Goal: Information Seeking & Learning: Learn about a topic

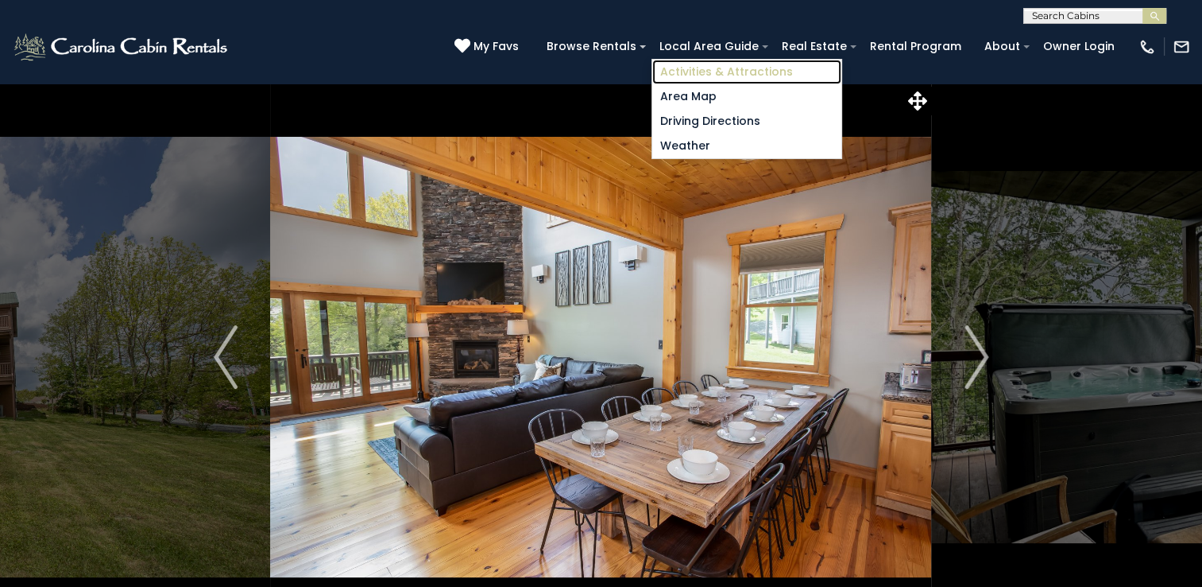
click at [732, 72] on link "Activities & Attractions" at bounding box center [747, 72] width 189 height 25
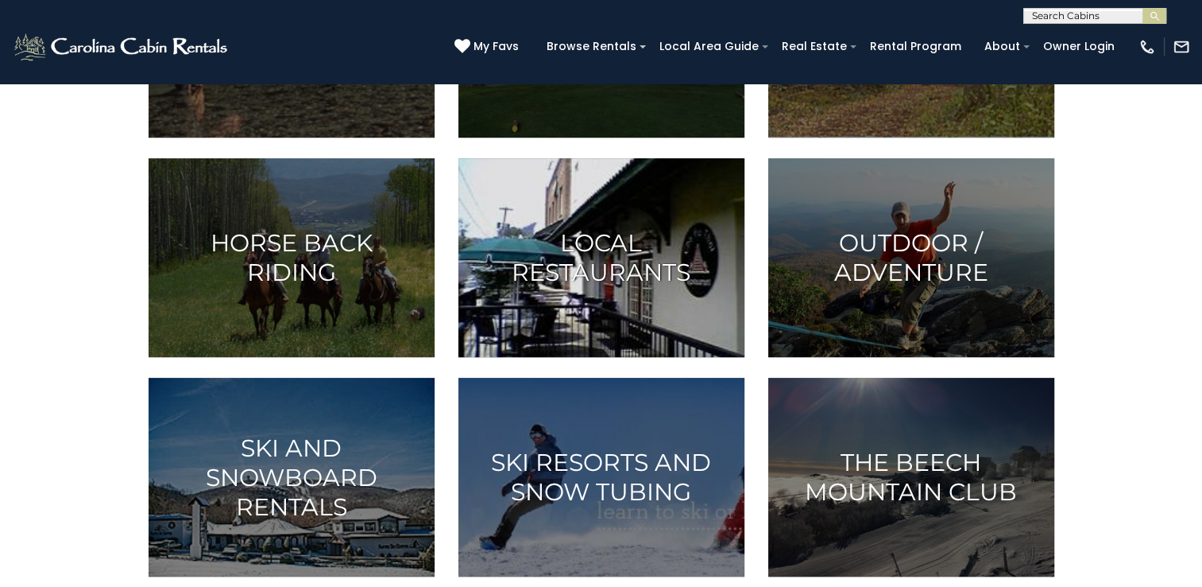
scroll to position [795, 0]
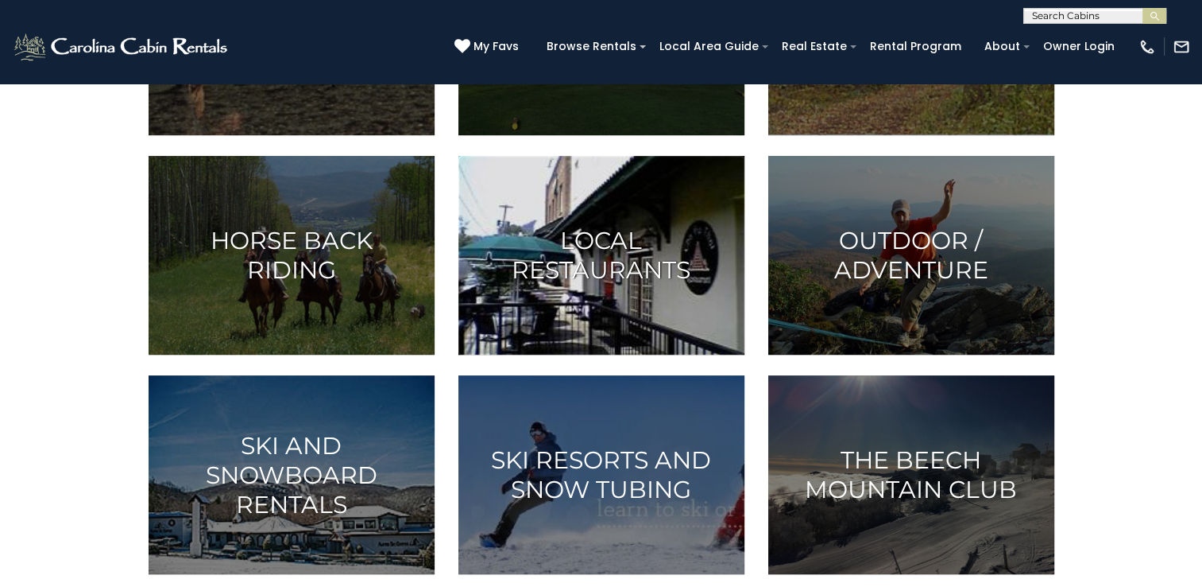
click at [629, 265] on h3 "Local Restaurants" at bounding box center [601, 255] width 246 height 59
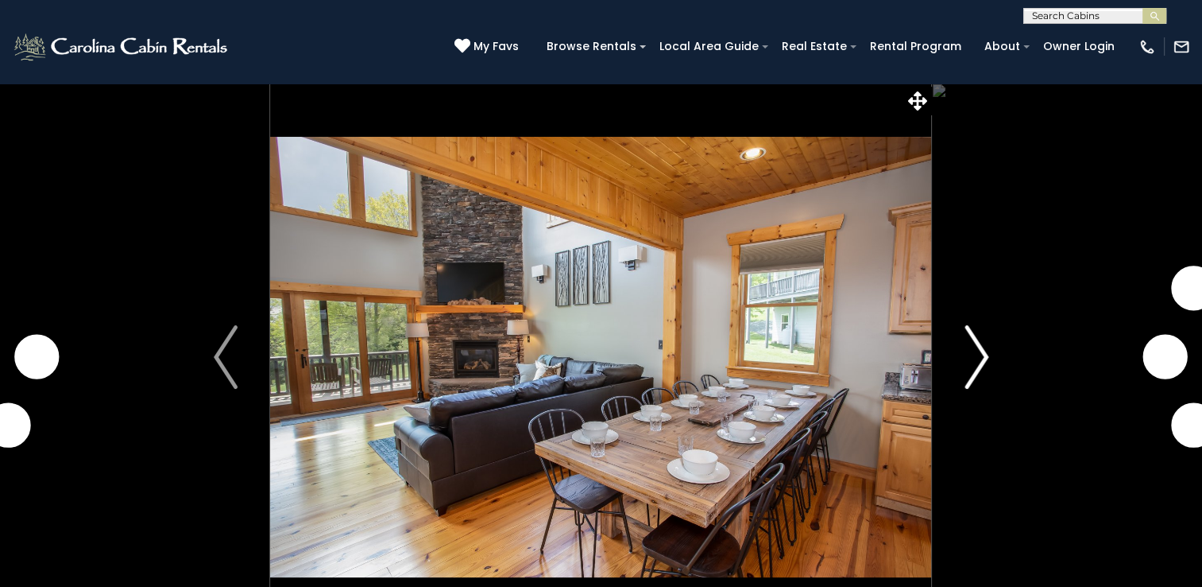
click at [986, 357] on img "Next" at bounding box center [977, 357] width 24 height 64
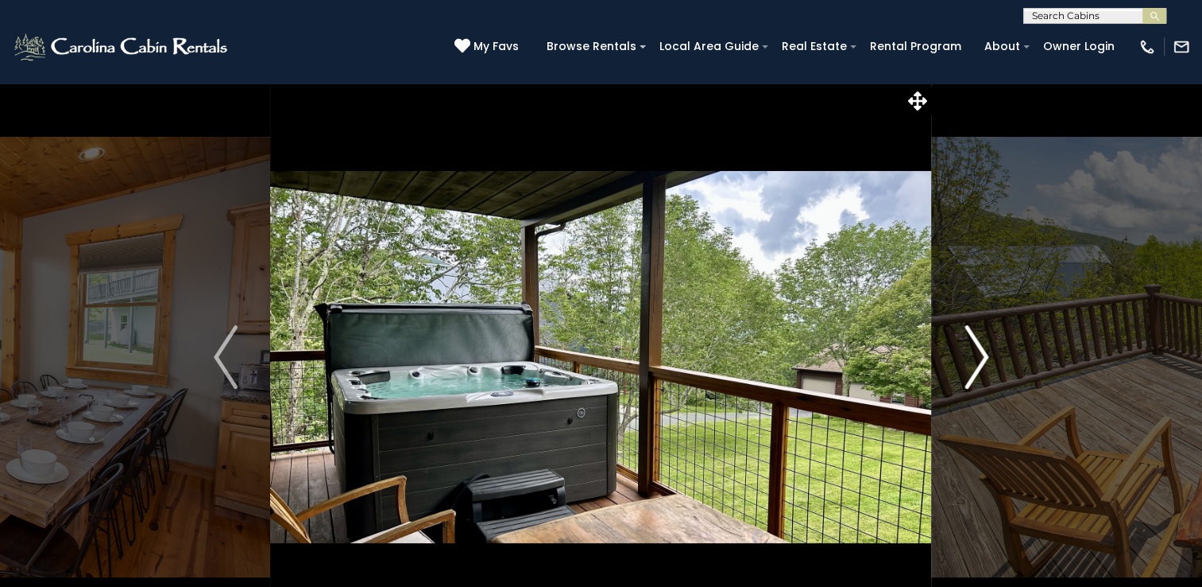
click at [986, 357] on img "Next" at bounding box center [977, 357] width 24 height 64
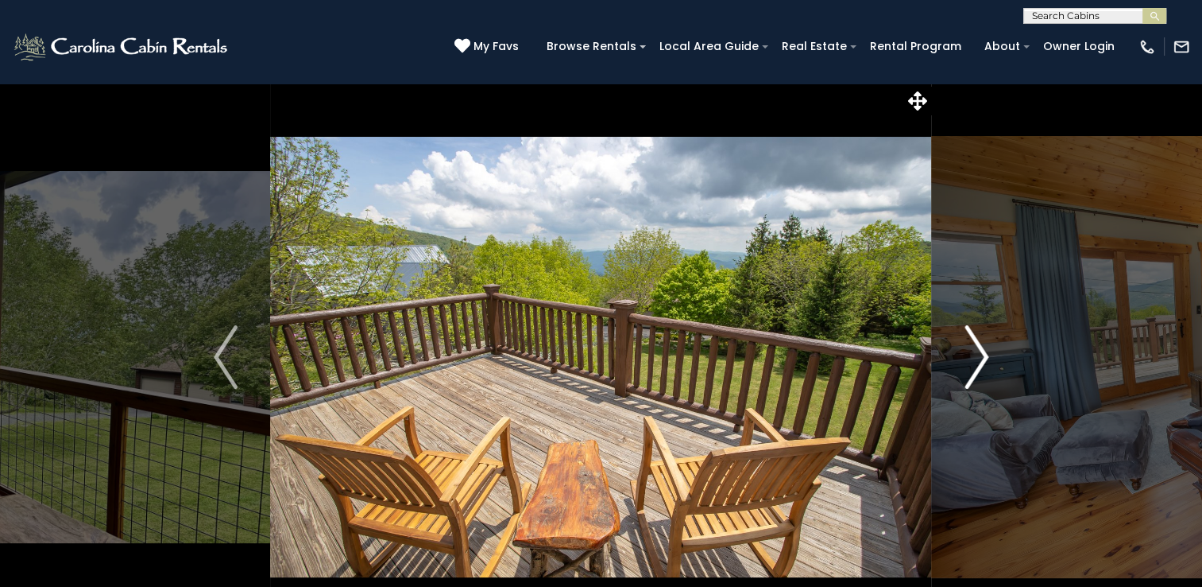
click at [986, 357] on img "Next" at bounding box center [977, 357] width 24 height 64
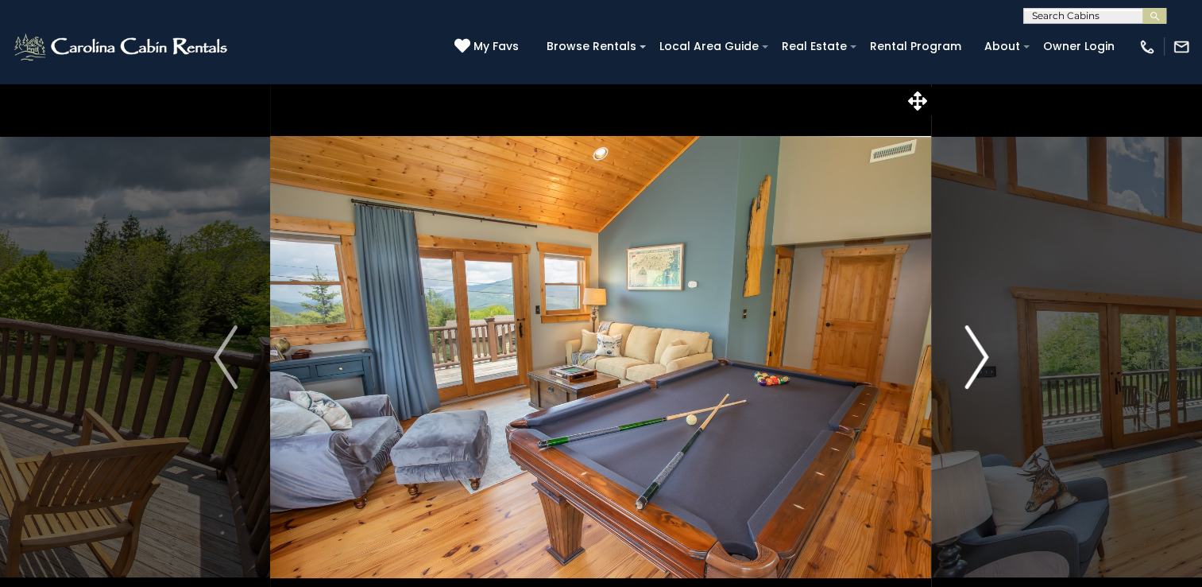
click at [986, 357] on img "Next" at bounding box center [977, 357] width 24 height 64
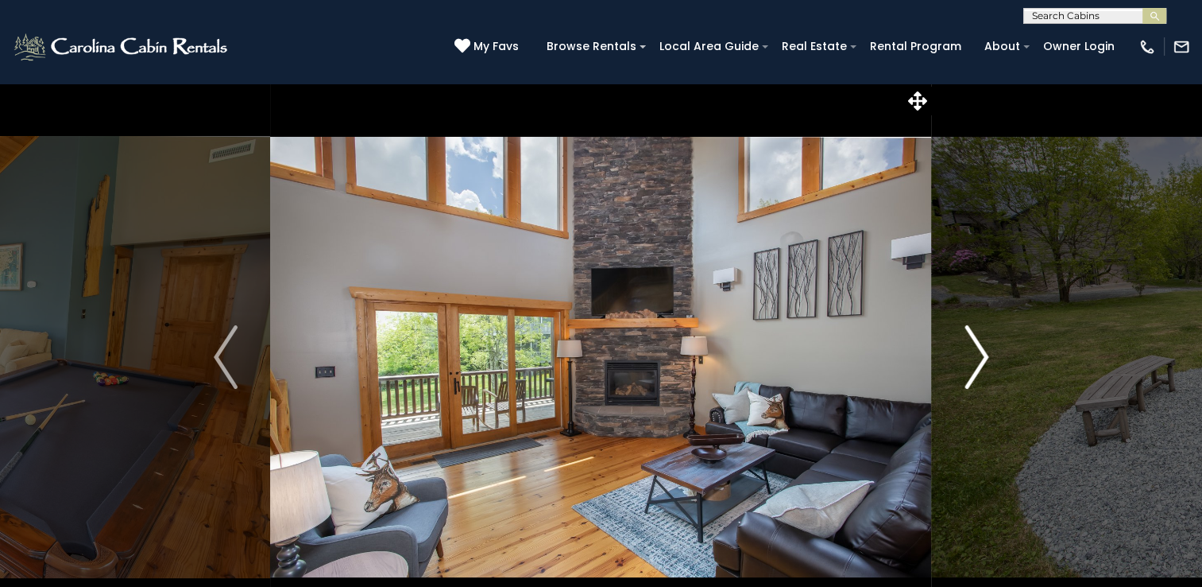
click at [986, 357] on img "Next" at bounding box center [977, 357] width 24 height 64
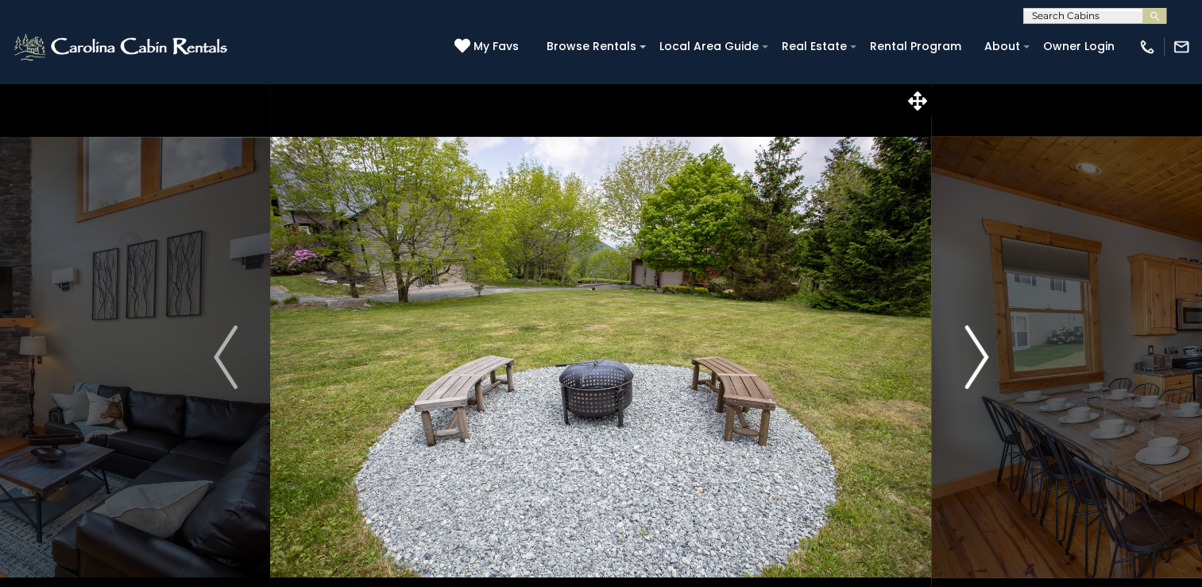
click at [986, 357] on img "Next" at bounding box center [977, 357] width 24 height 64
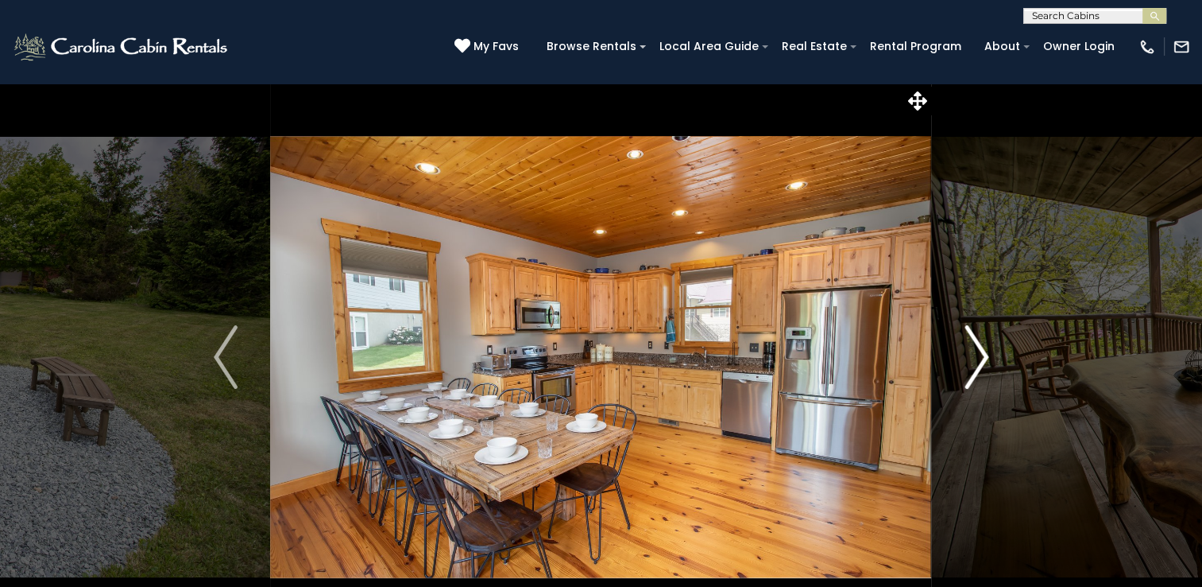
click at [986, 357] on img "Next" at bounding box center [977, 357] width 24 height 64
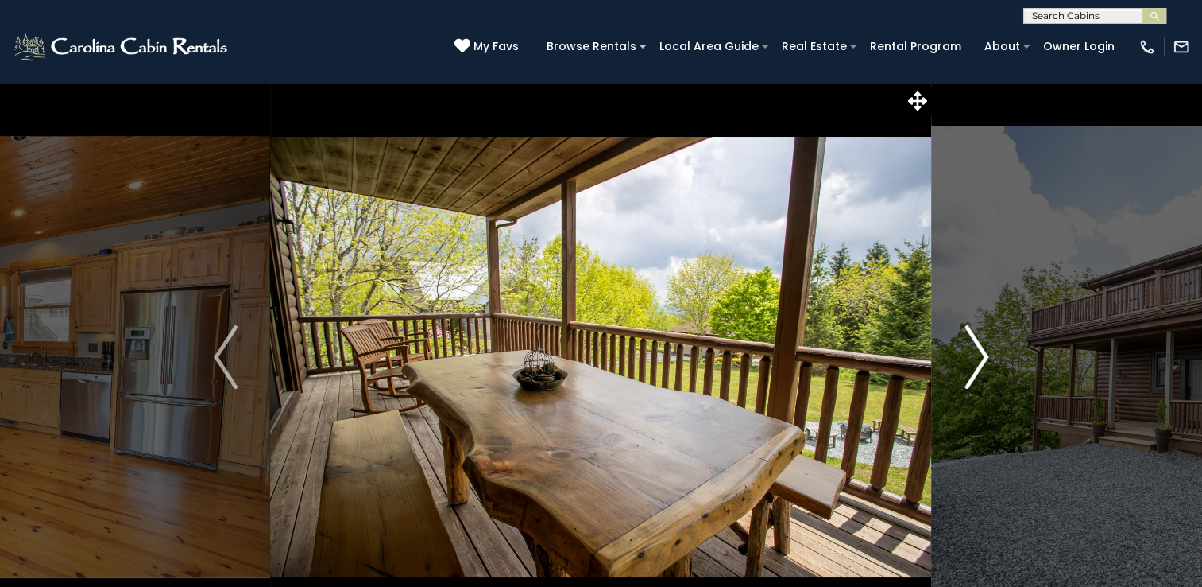
click at [986, 357] on img "Next" at bounding box center [977, 357] width 24 height 64
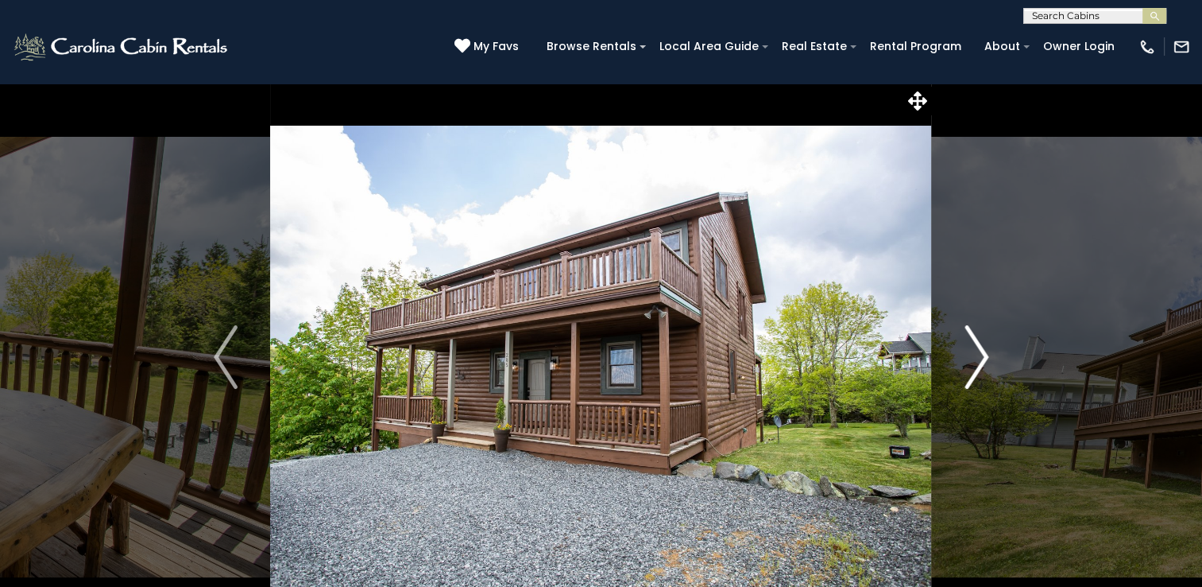
click at [986, 357] on img "Next" at bounding box center [977, 357] width 24 height 64
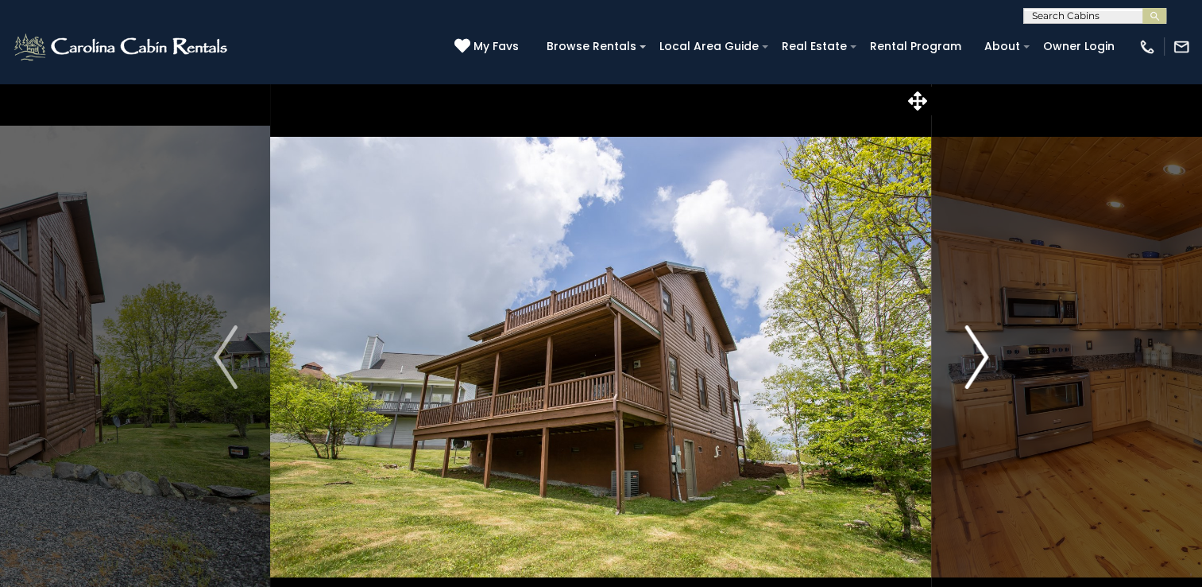
click at [986, 357] on img "Next" at bounding box center [977, 357] width 24 height 64
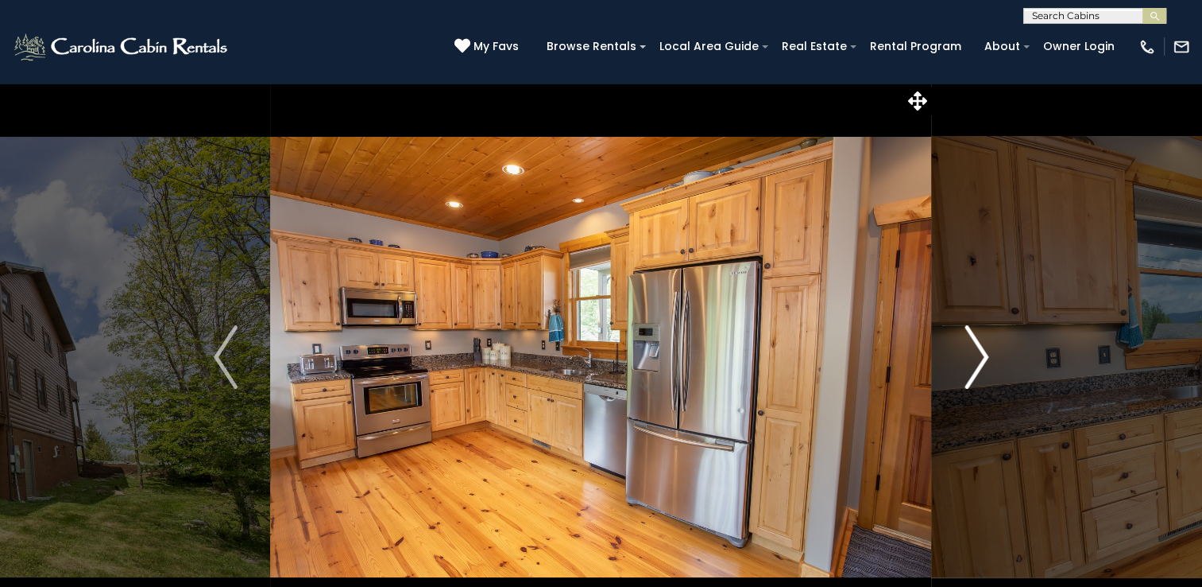
click at [986, 357] on img "Next" at bounding box center [977, 357] width 24 height 64
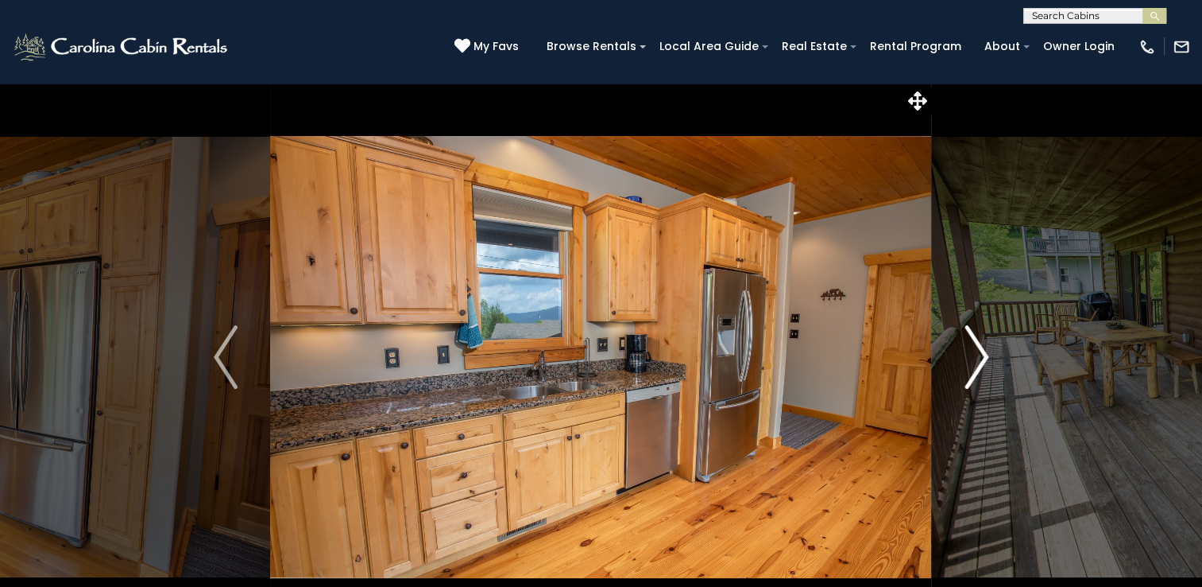
click at [986, 357] on img "Next" at bounding box center [977, 357] width 24 height 64
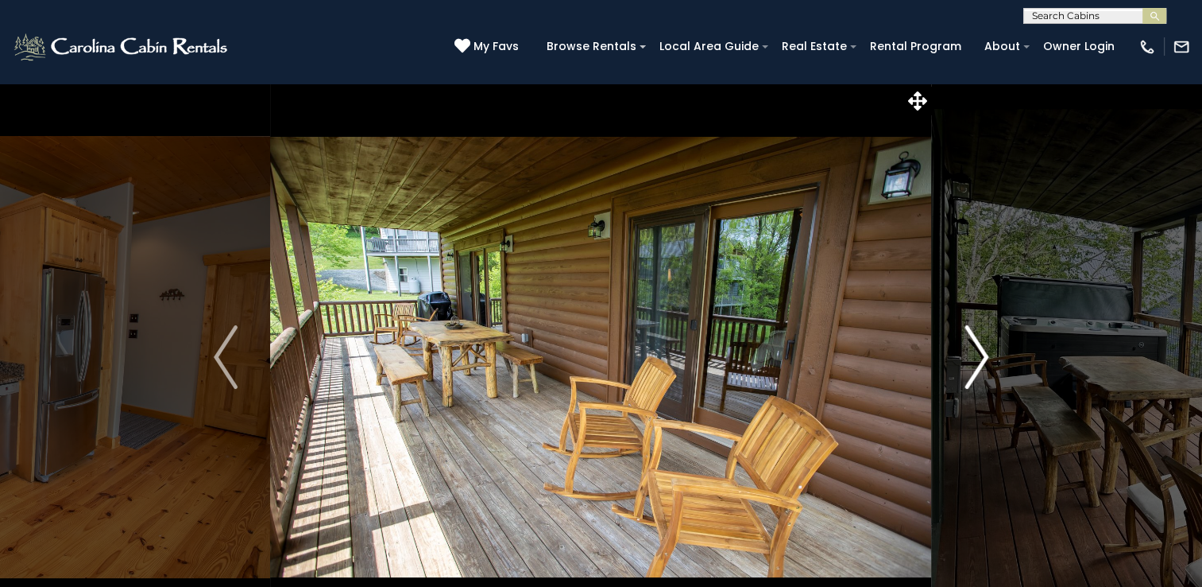
click at [986, 357] on img "Next" at bounding box center [977, 357] width 24 height 64
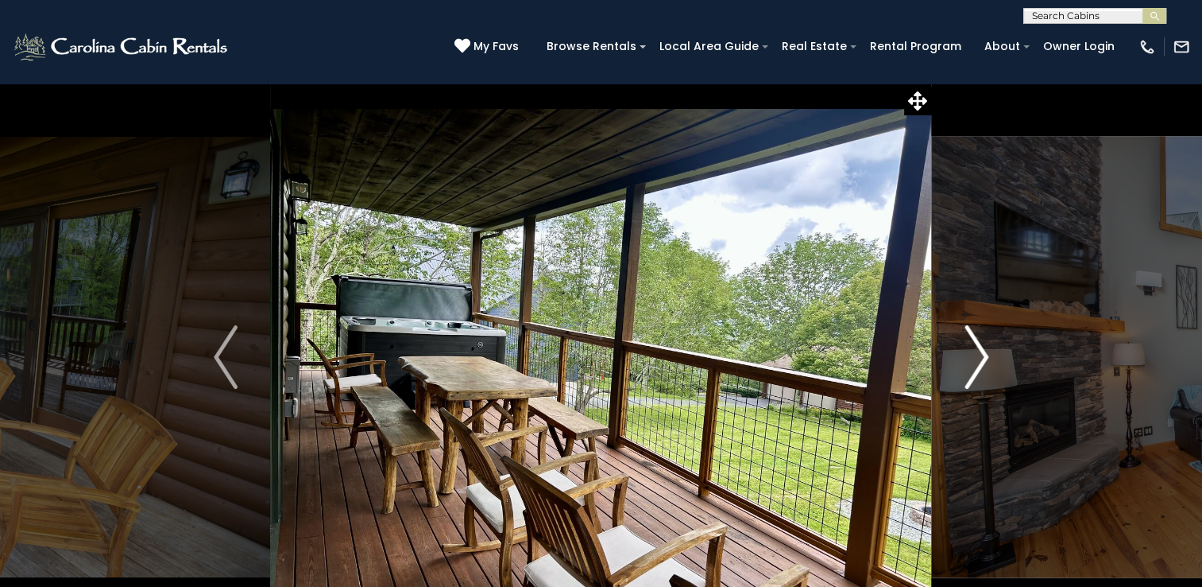
click at [986, 357] on img "Next" at bounding box center [977, 357] width 24 height 64
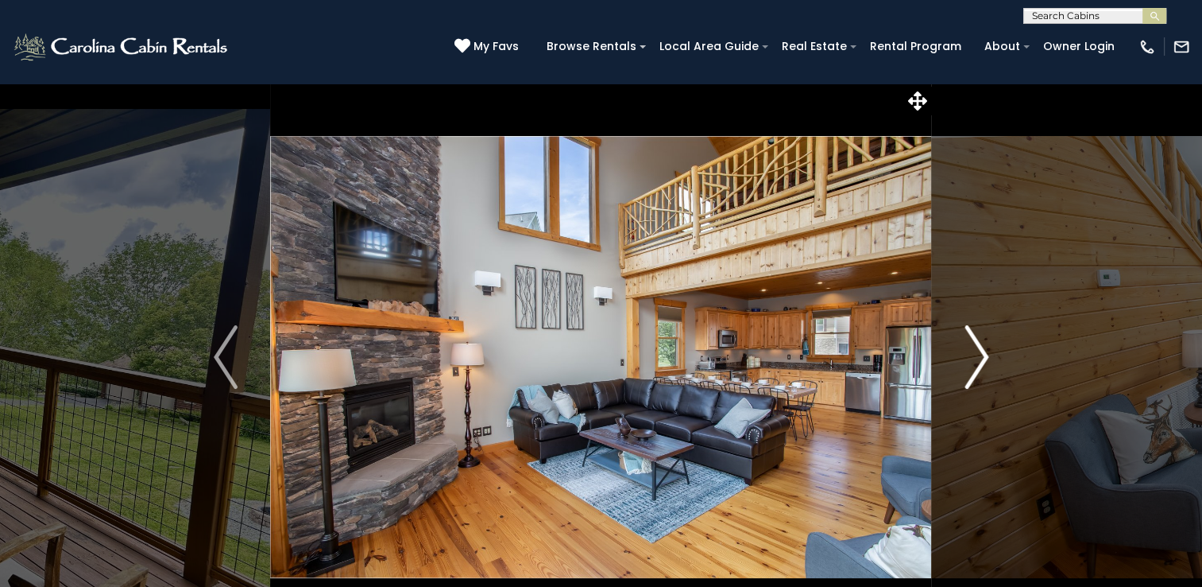
click at [982, 354] on img "Next" at bounding box center [977, 357] width 24 height 64
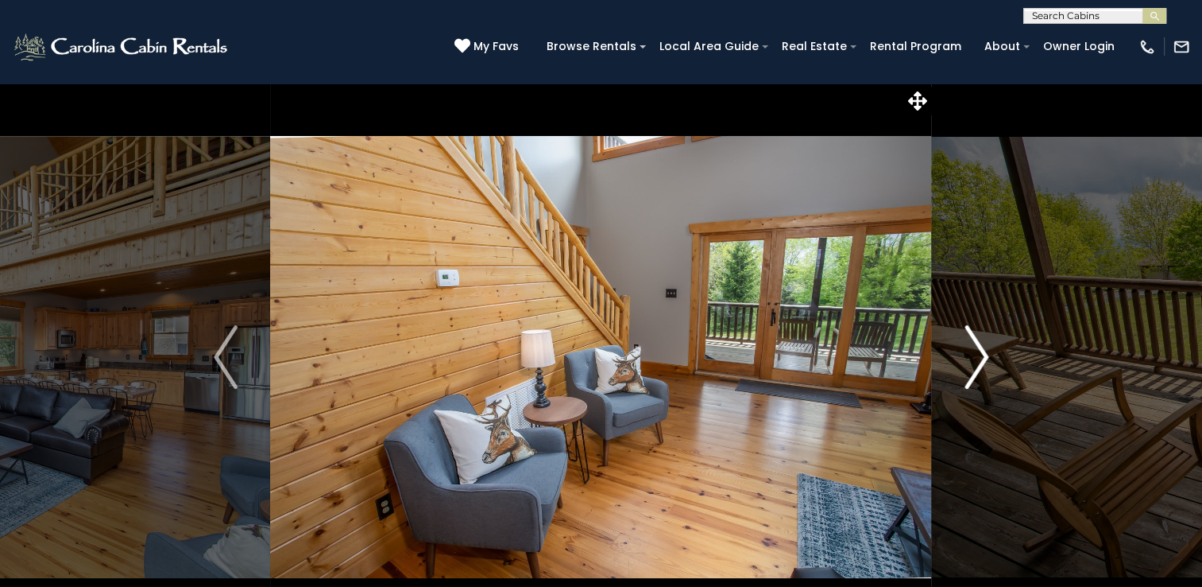
click at [982, 354] on img "Next" at bounding box center [977, 357] width 24 height 64
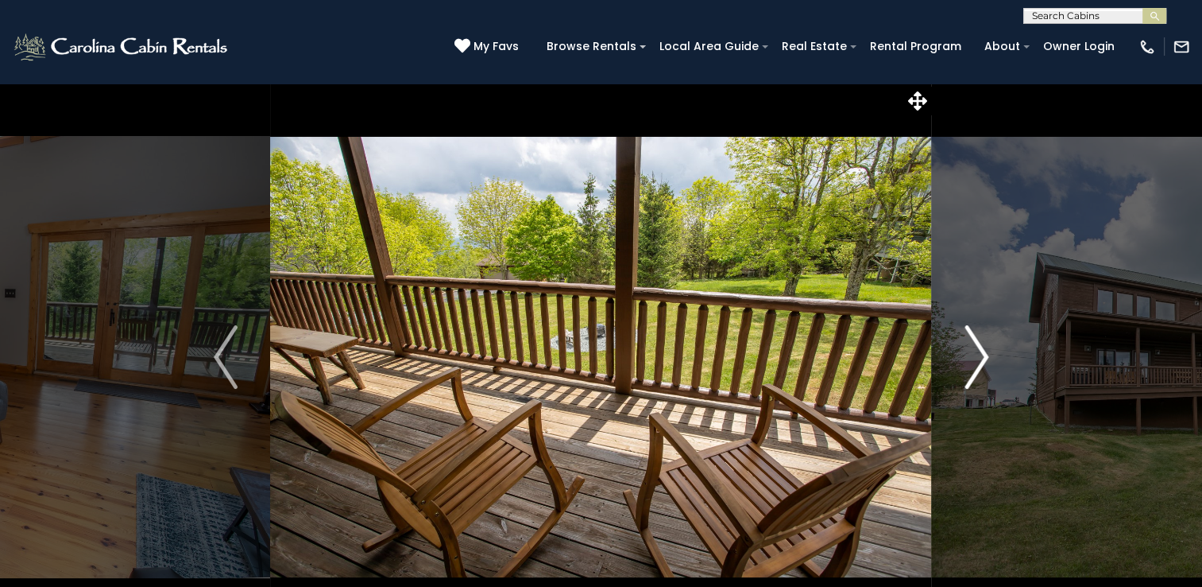
click at [982, 354] on img "Next" at bounding box center [977, 357] width 24 height 64
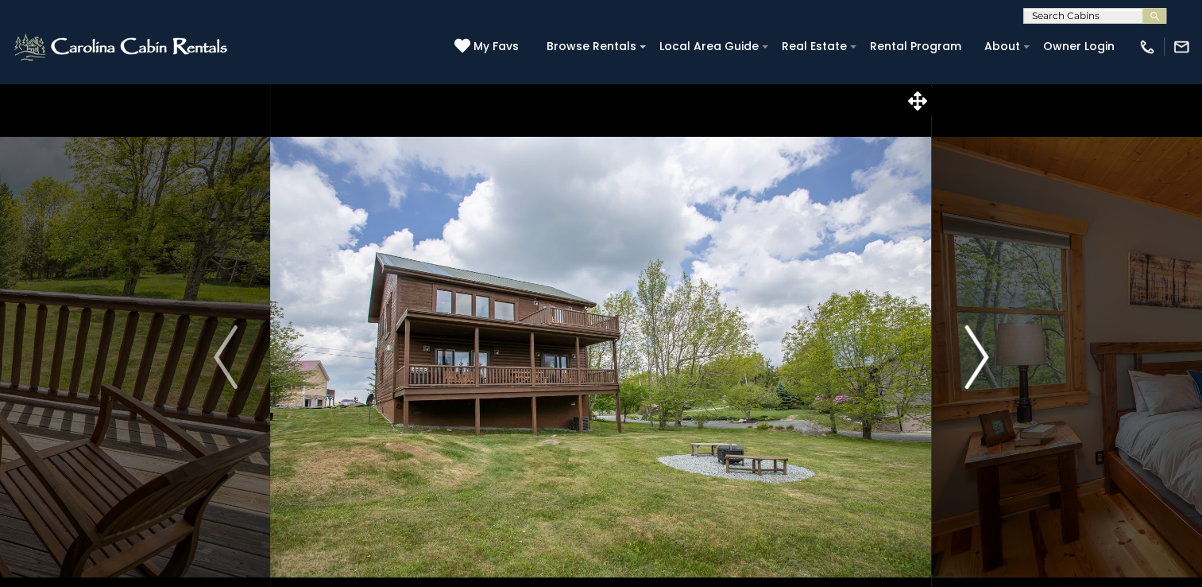
click at [982, 354] on img "Next" at bounding box center [977, 357] width 24 height 64
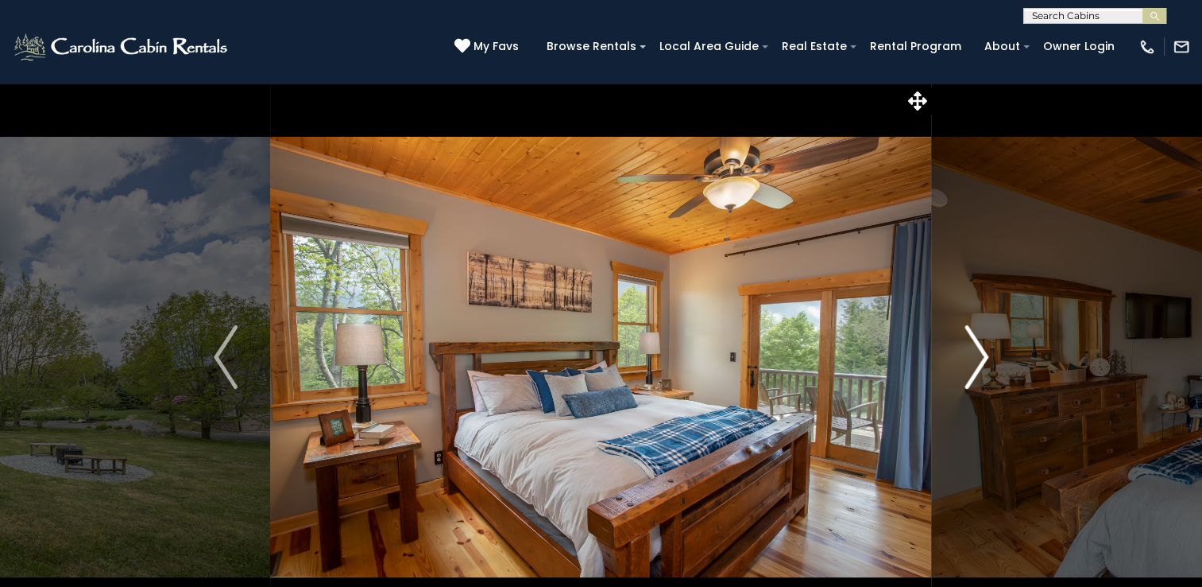
click at [982, 354] on img "Next" at bounding box center [977, 357] width 24 height 64
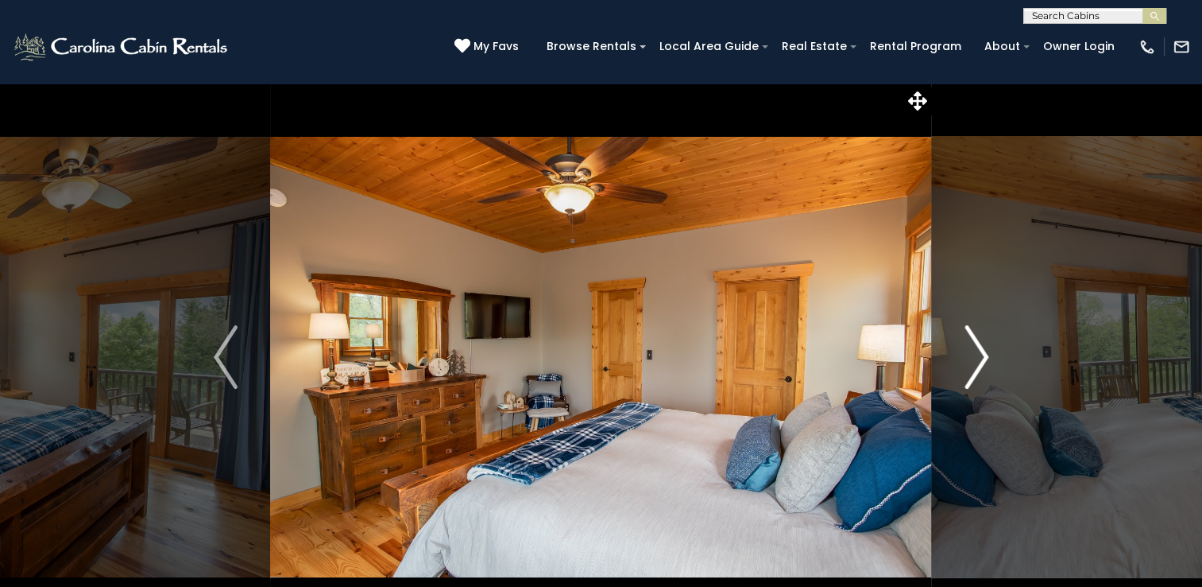
click at [982, 354] on img "Next" at bounding box center [977, 357] width 24 height 64
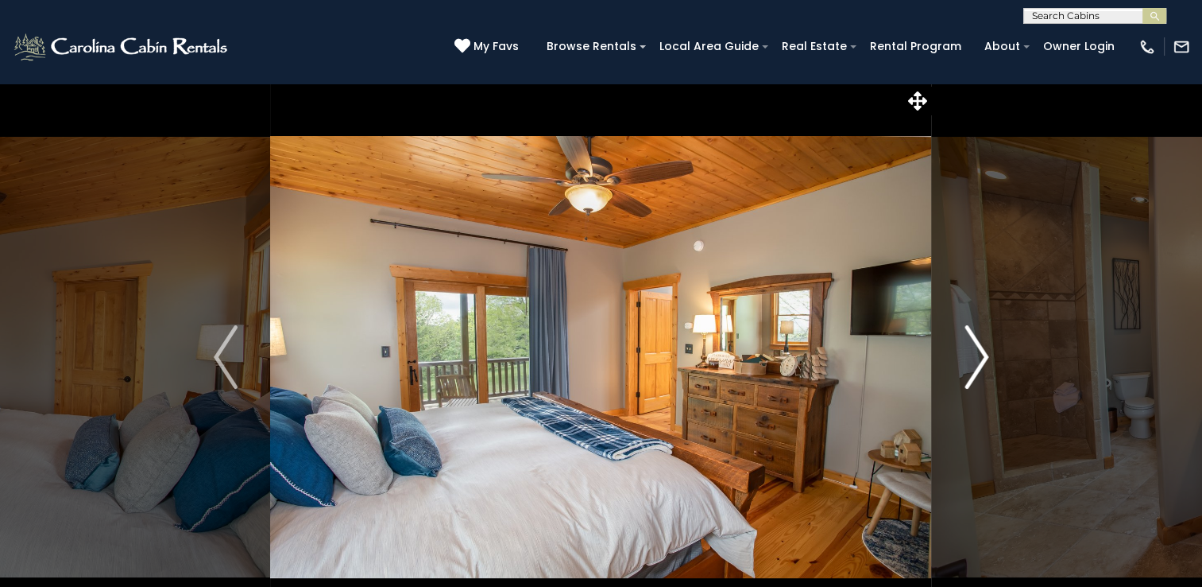
click at [982, 354] on img "Next" at bounding box center [977, 357] width 24 height 64
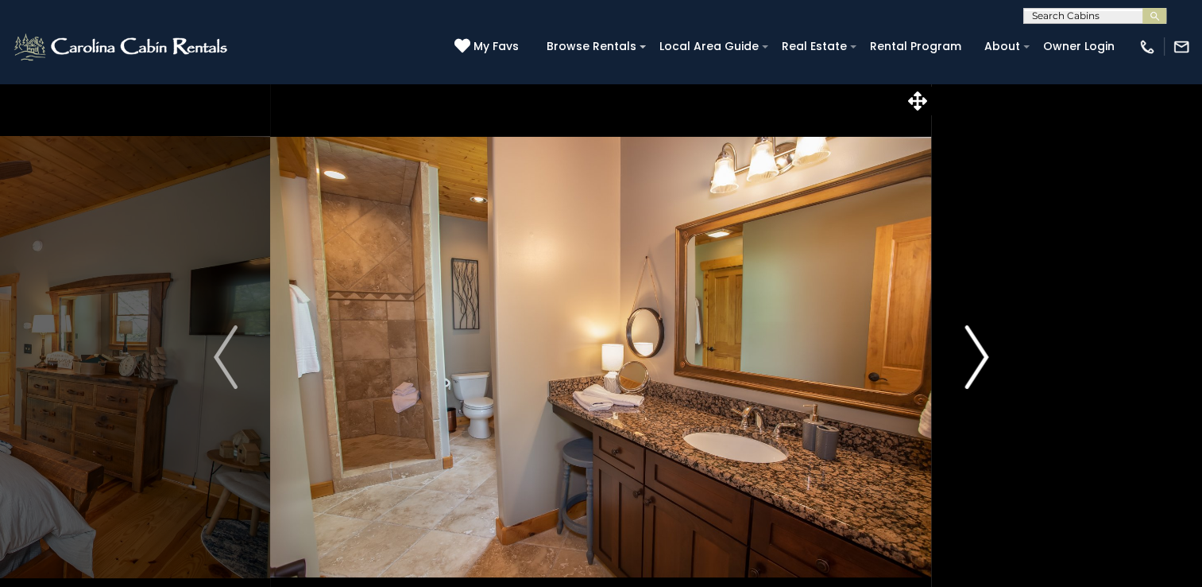
click at [982, 354] on img "Next" at bounding box center [977, 357] width 24 height 64
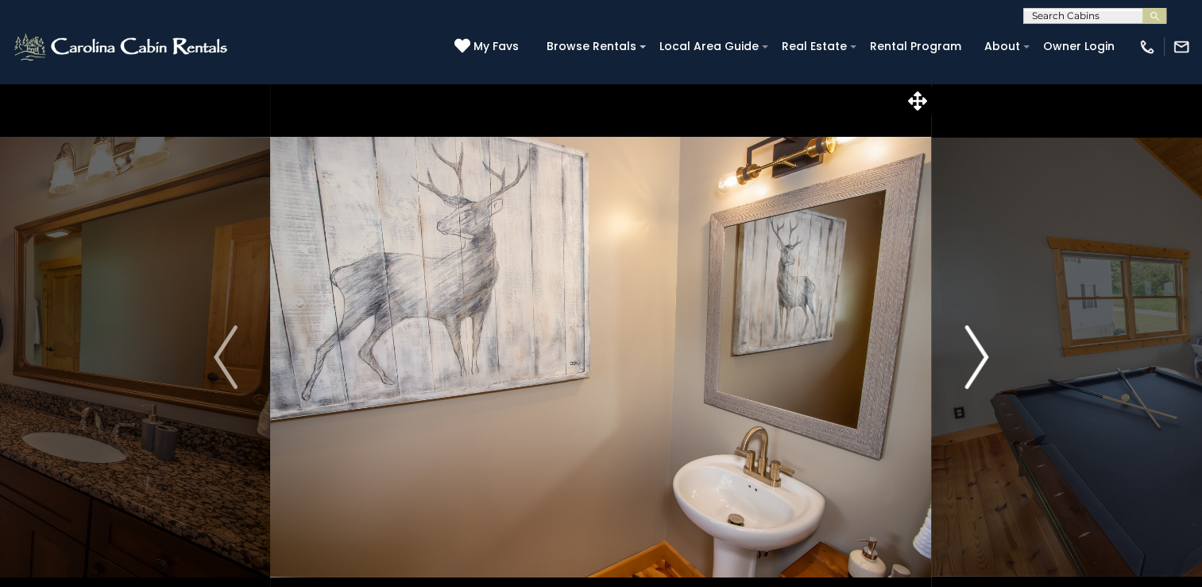
click at [982, 354] on img "Next" at bounding box center [977, 357] width 24 height 64
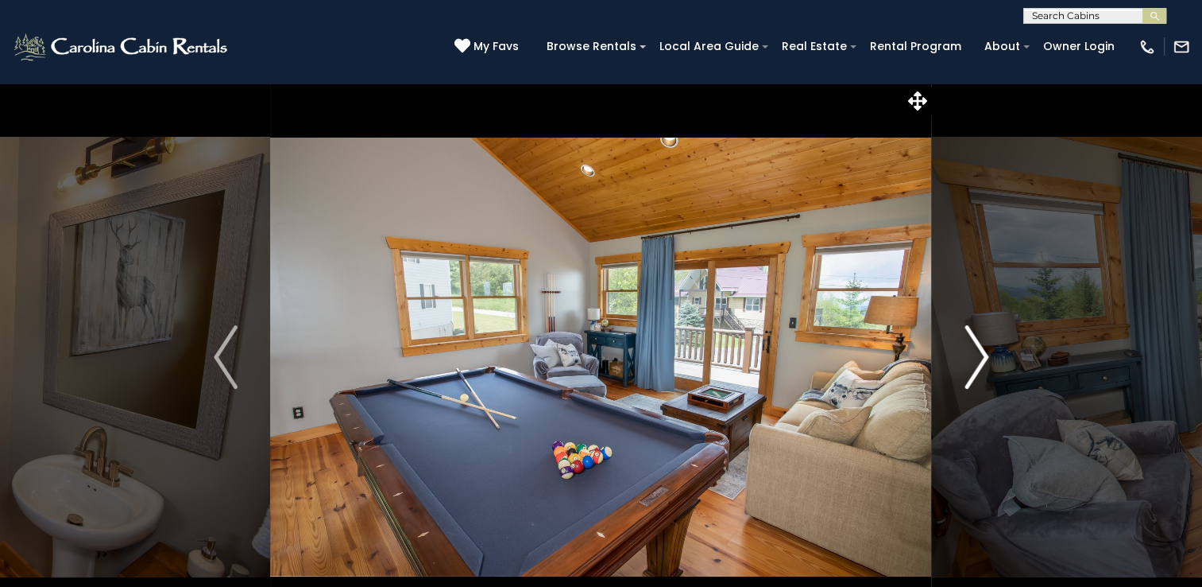
click at [982, 354] on img "Next" at bounding box center [977, 357] width 24 height 64
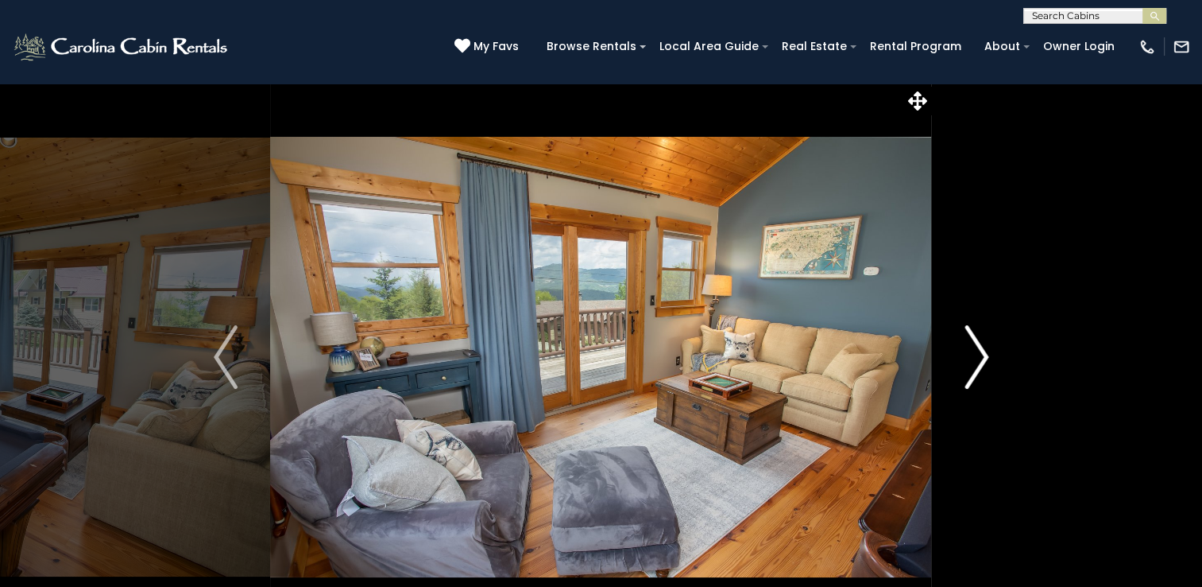
click at [982, 354] on img "Next" at bounding box center [977, 357] width 24 height 64
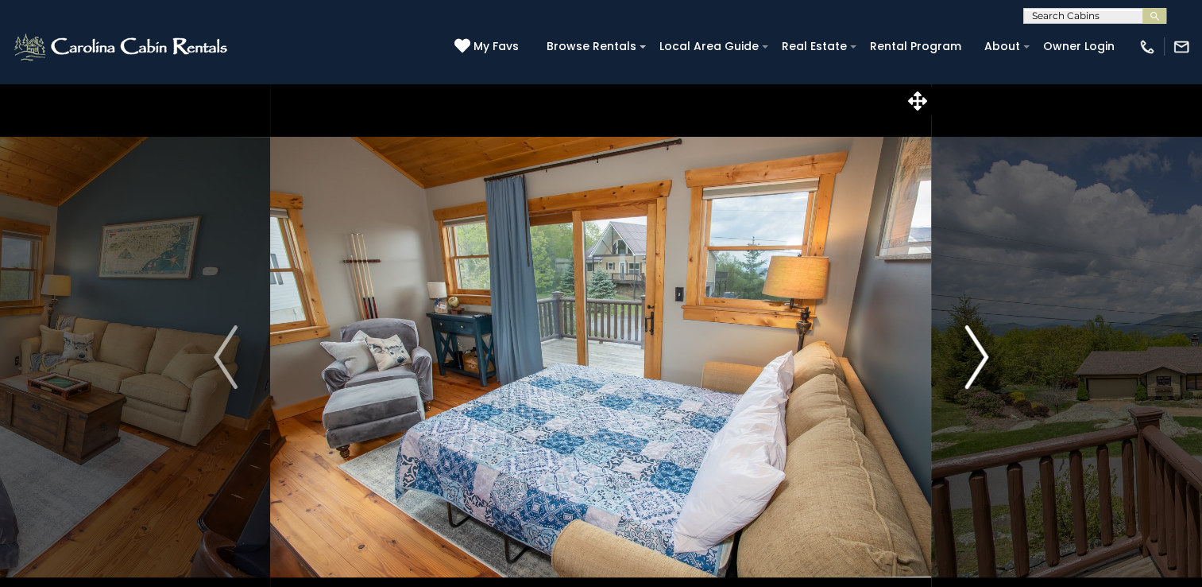
click at [982, 354] on img "Next" at bounding box center [977, 357] width 24 height 64
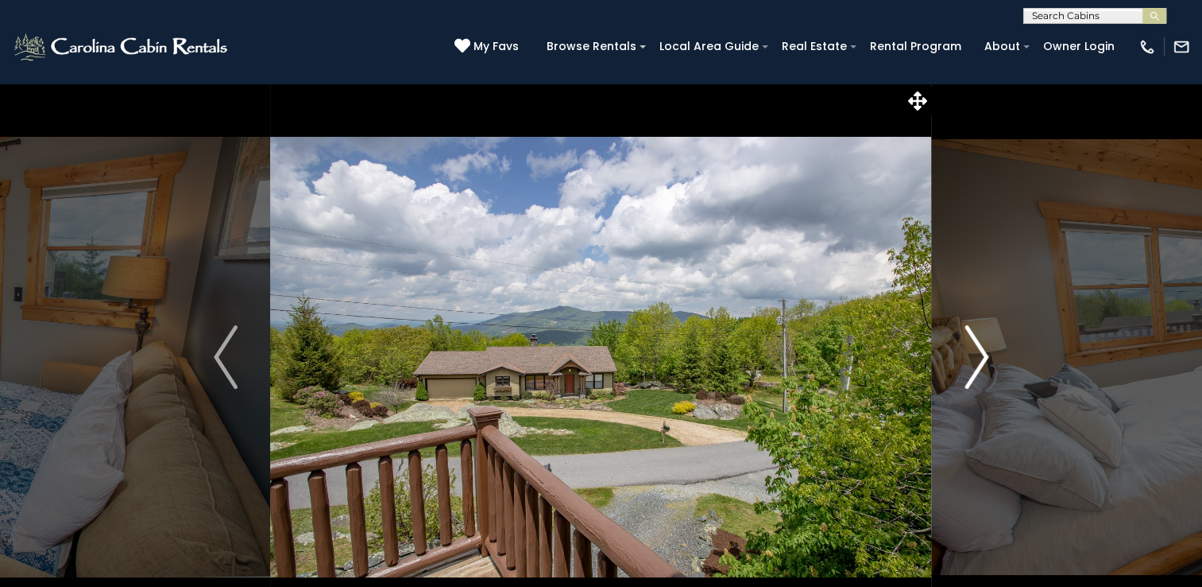
click at [982, 354] on img "Next" at bounding box center [977, 357] width 24 height 64
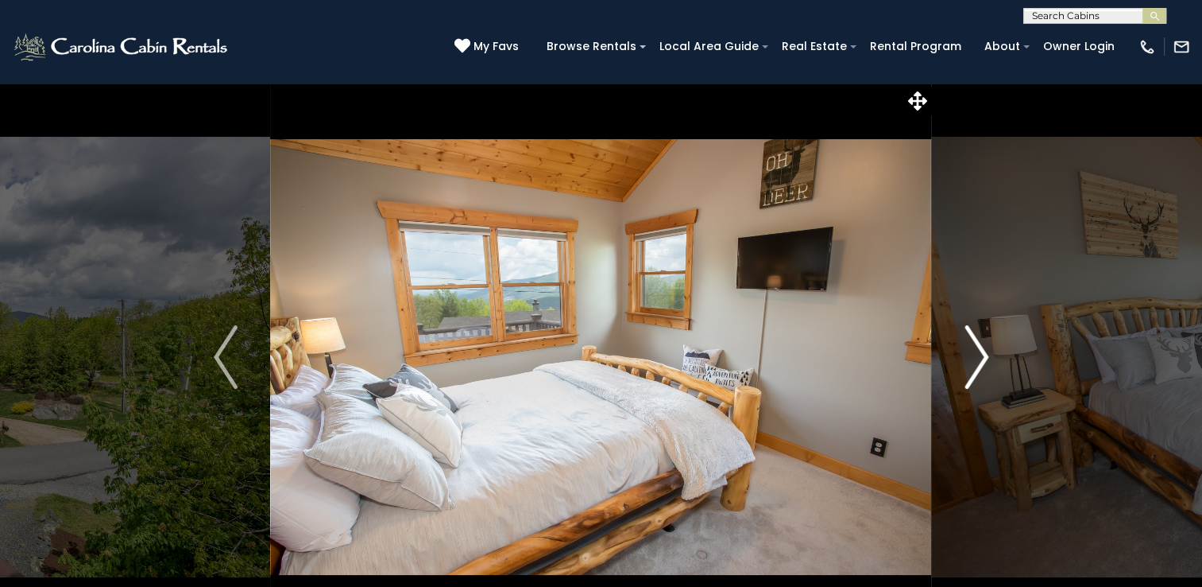
click at [982, 354] on img "Next" at bounding box center [977, 357] width 24 height 64
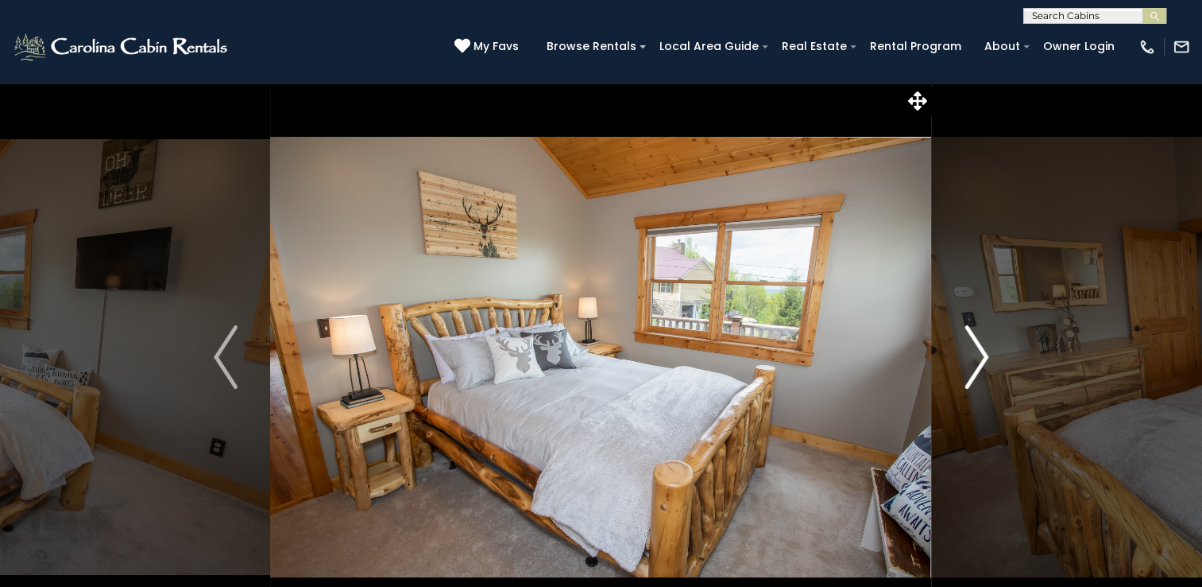
click at [982, 354] on img "Next" at bounding box center [977, 357] width 24 height 64
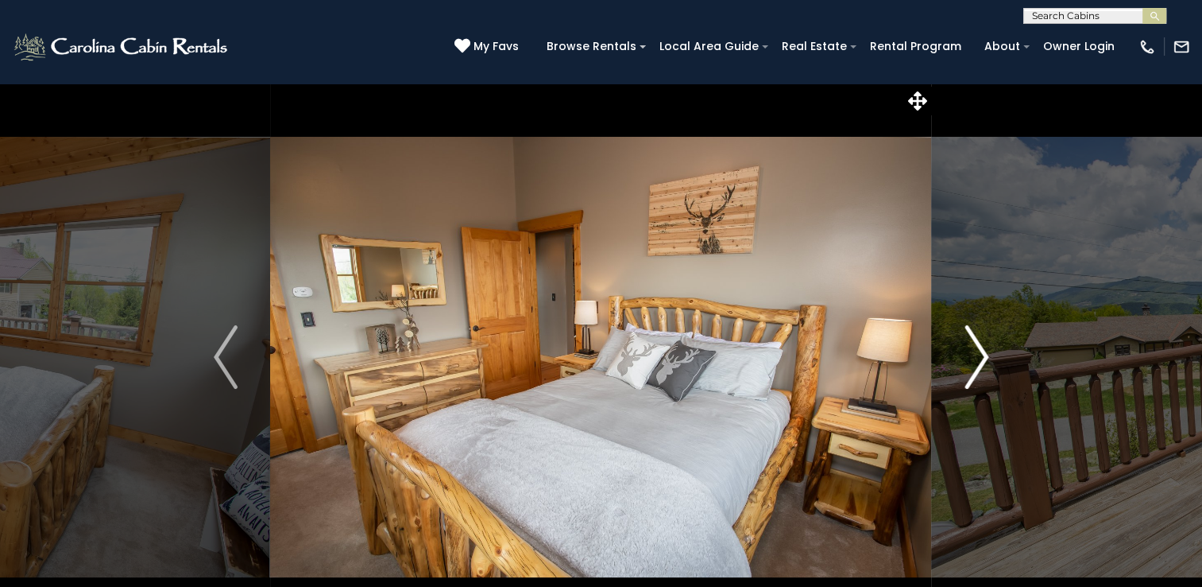
click at [982, 354] on img "Next" at bounding box center [977, 357] width 24 height 64
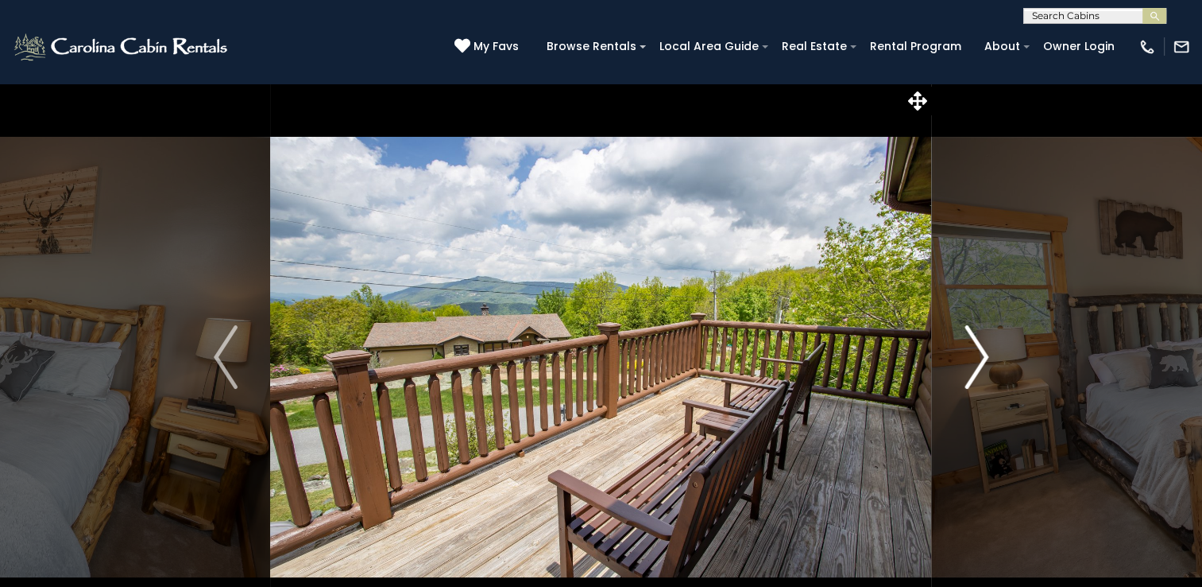
click at [982, 354] on img "Next" at bounding box center [977, 357] width 24 height 64
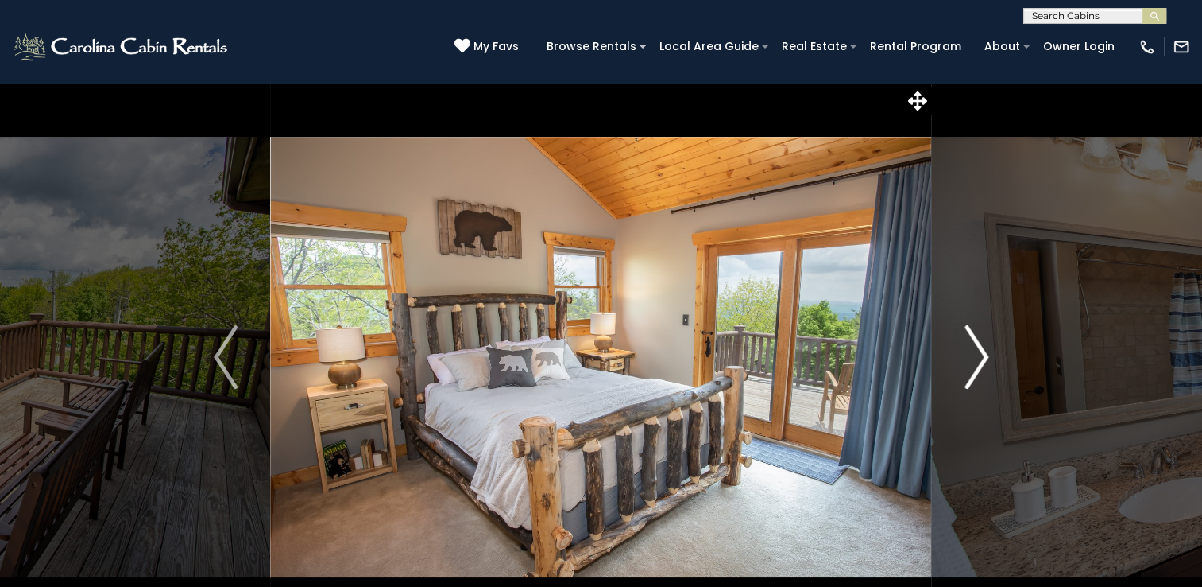
click at [982, 354] on img "Next" at bounding box center [977, 357] width 24 height 64
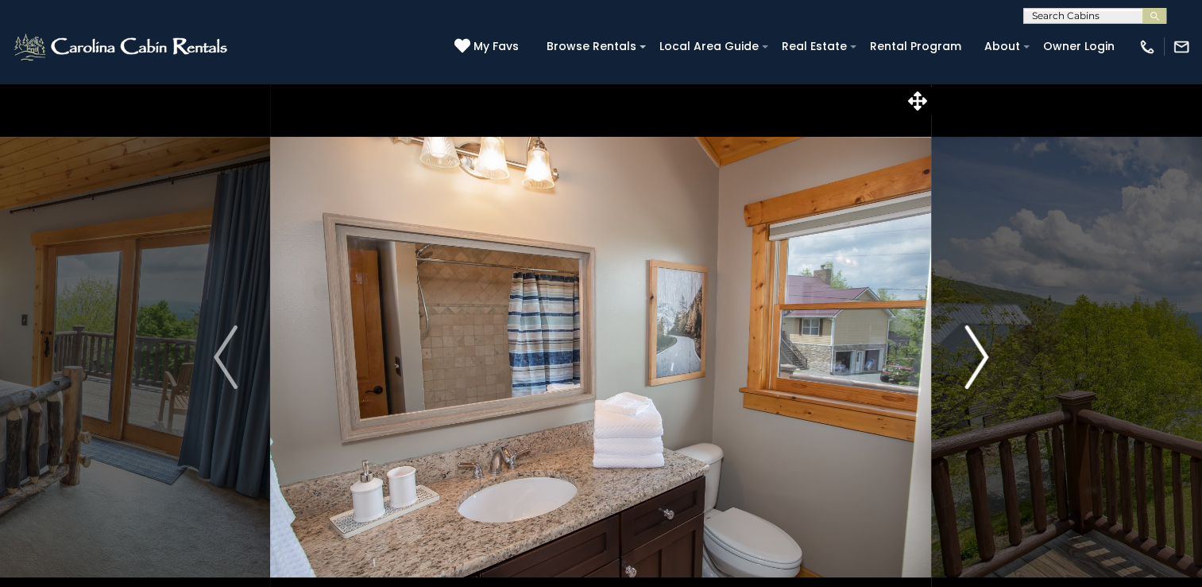
click at [982, 354] on img "Next" at bounding box center [977, 357] width 24 height 64
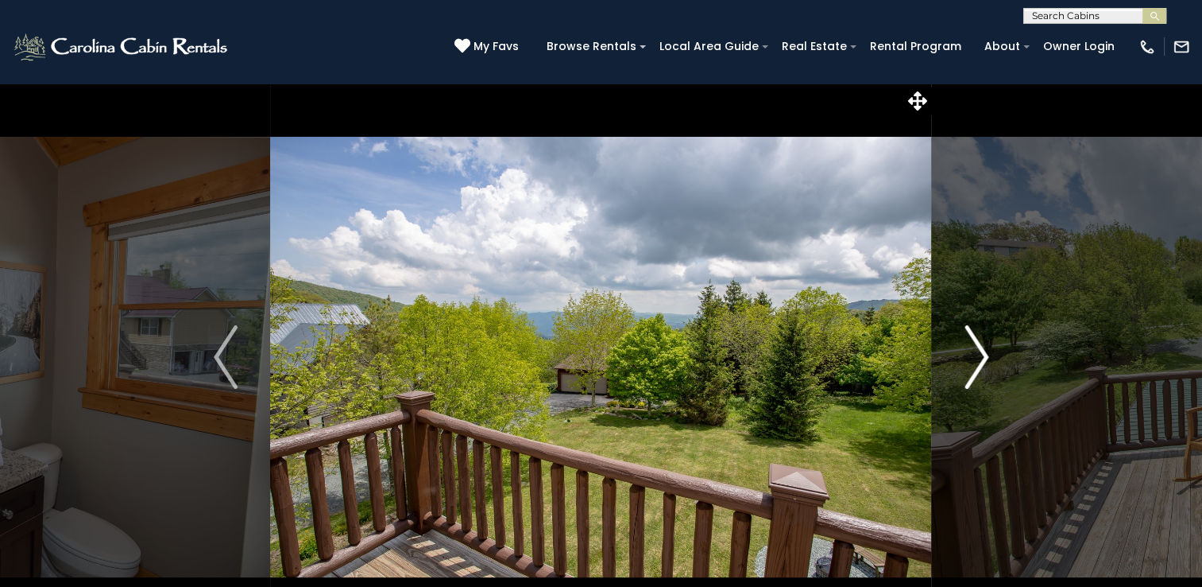
click at [982, 354] on img "Next" at bounding box center [977, 357] width 24 height 64
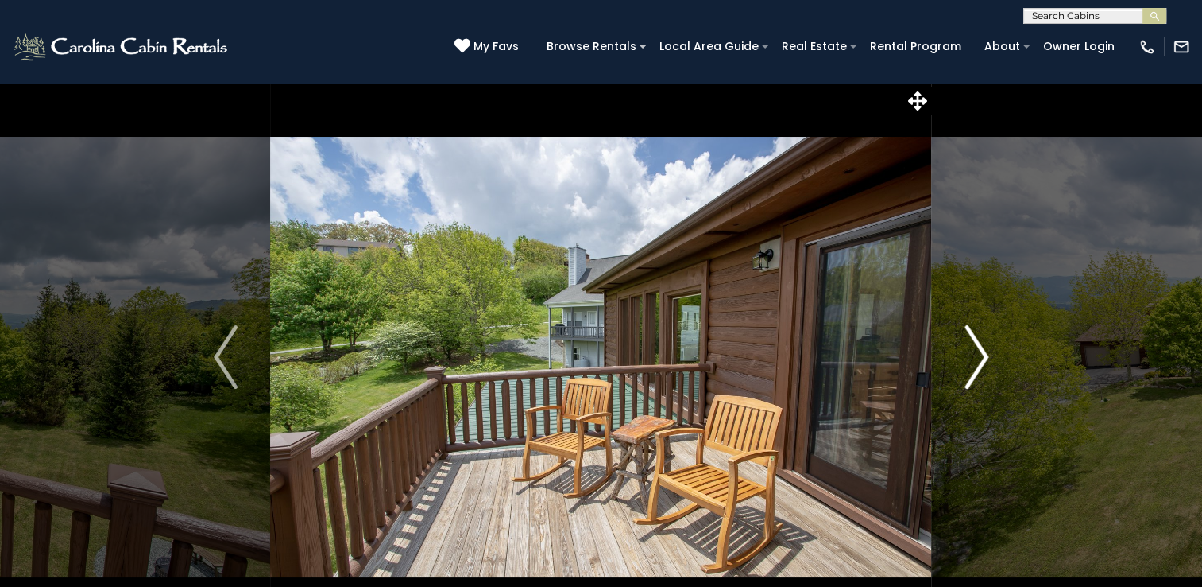
click at [982, 354] on img "Next" at bounding box center [977, 357] width 24 height 64
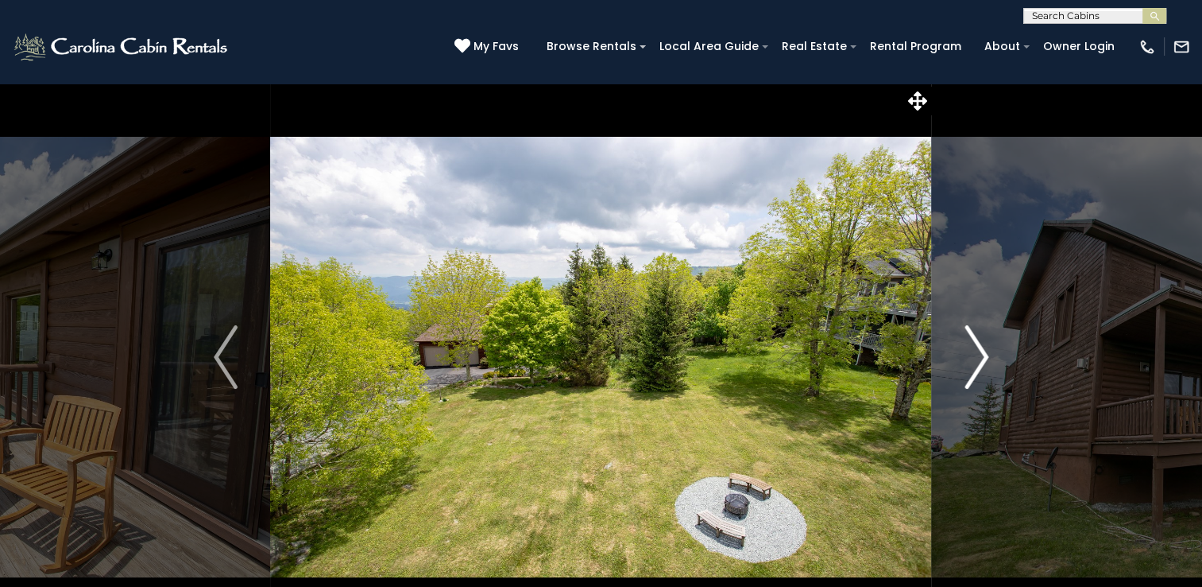
click at [982, 354] on img "Next" at bounding box center [977, 357] width 24 height 64
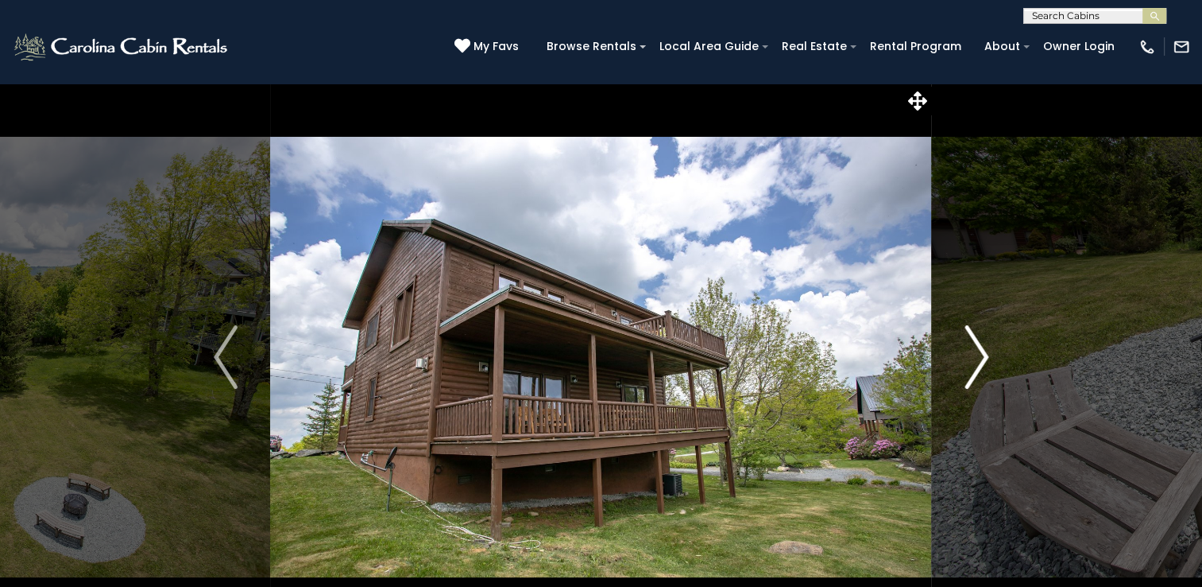
click at [982, 354] on img "Next" at bounding box center [977, 357] width 24 height 64
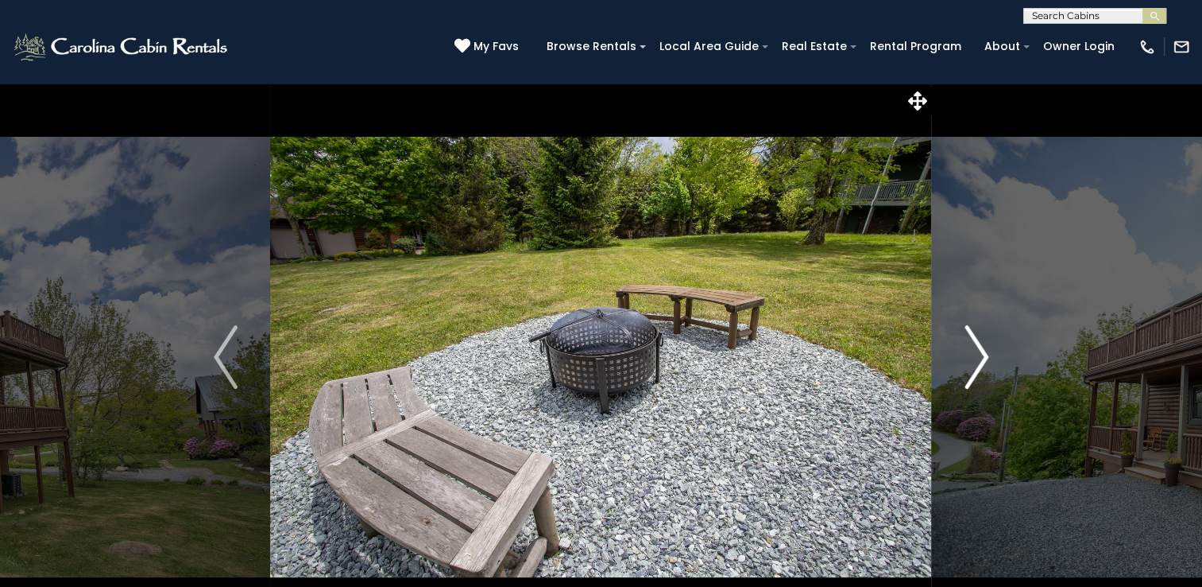
click at [982, 354] on img "Next" at bounding box center [977, 357] width 24 height 64
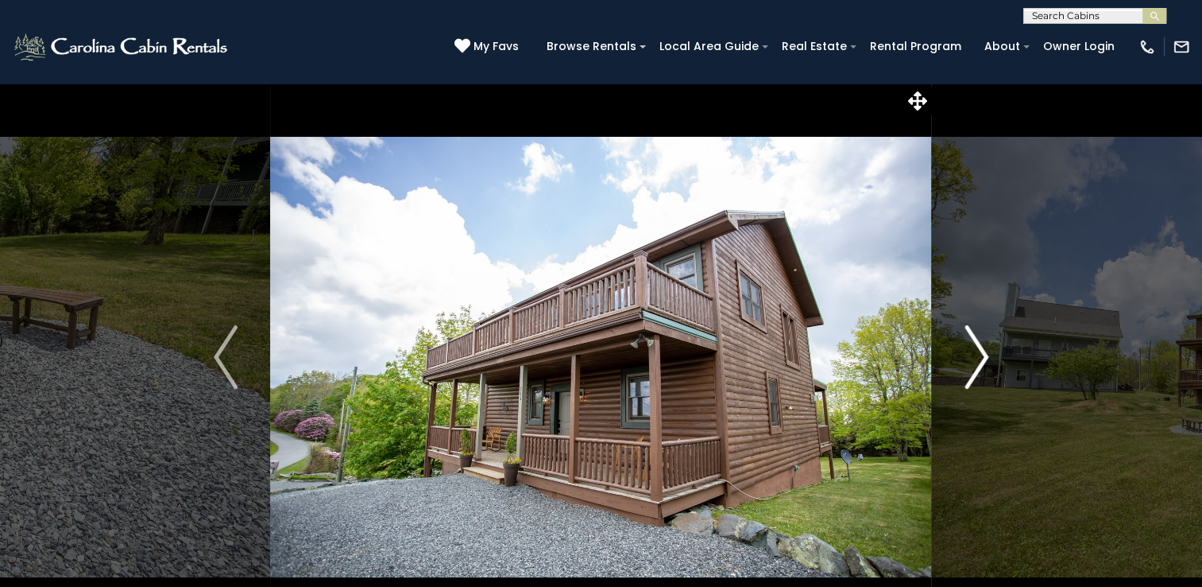
click at [984, 354] on img "Next" at bounding box center [977, 357] width 24 height 64
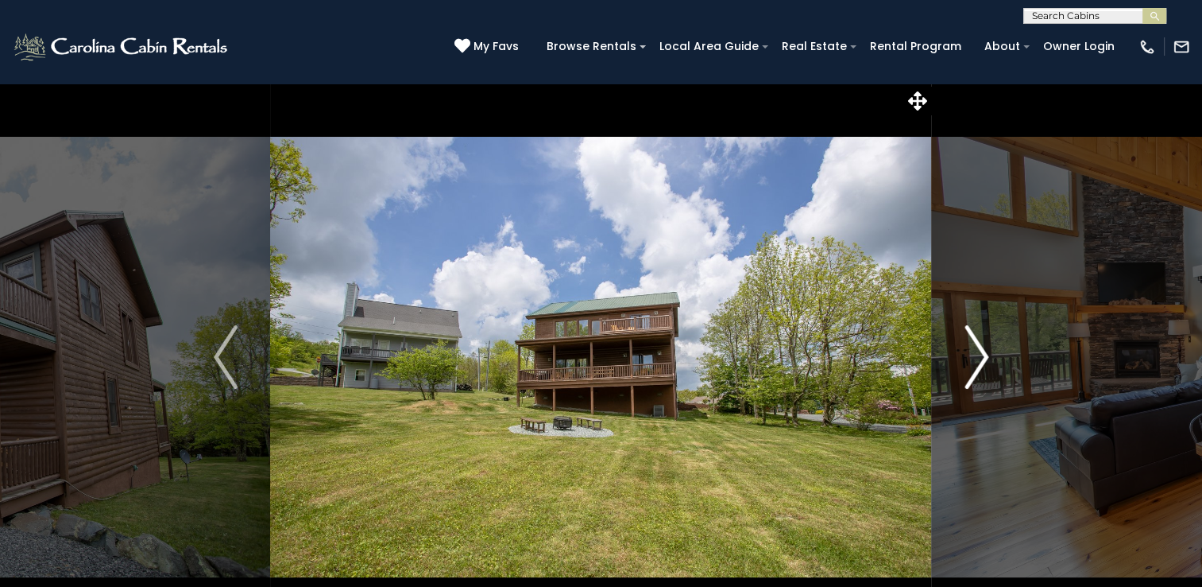
click at [984, 352] on img "Next" at bounding box center [977, 357] width 24 height 64
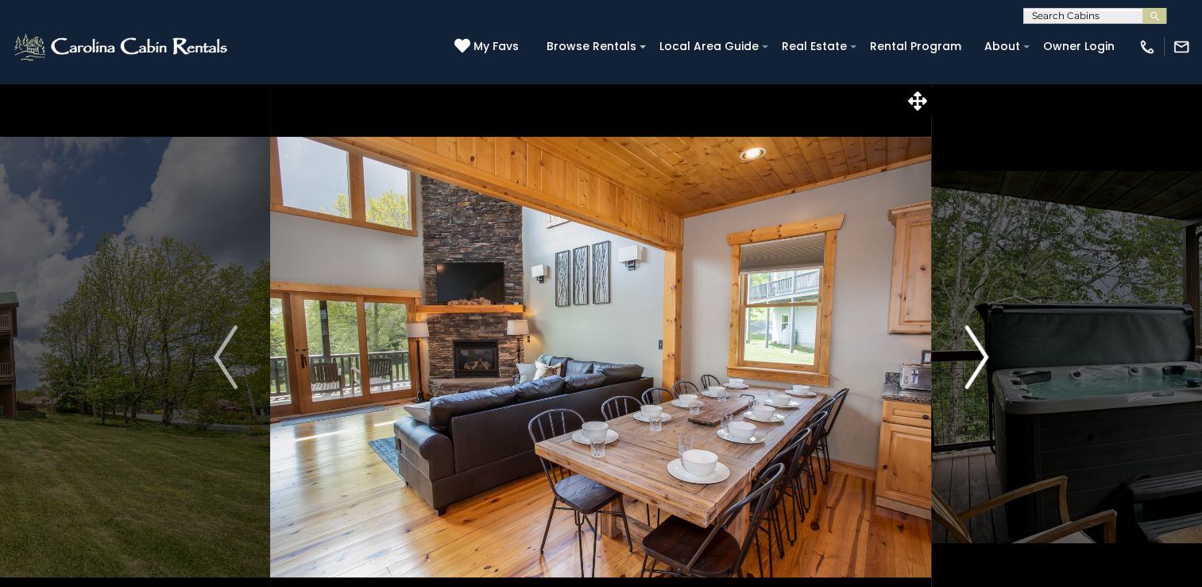
click at [984, 352] on img "Next" at bounding box center [977, 357] width 24 height 64
